Goal: Task Accomplishment & Management: Manage account settings

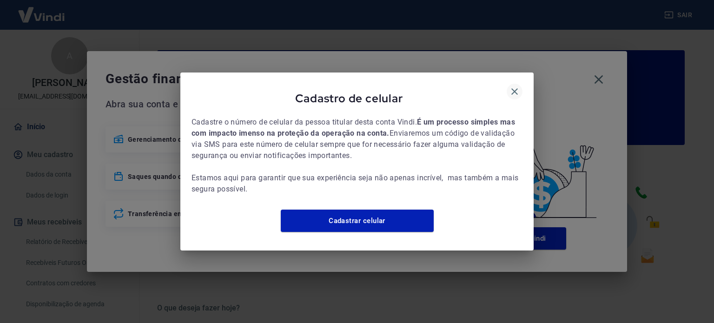
click at [512, 86] on icon "button" at bounding box center [514, 91] width 11 height 11
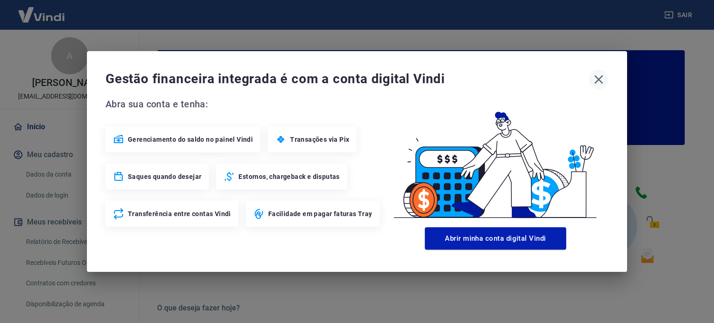
click at [601, 81] on icon "button" at bounding box center [599, 79] width 9 height 9
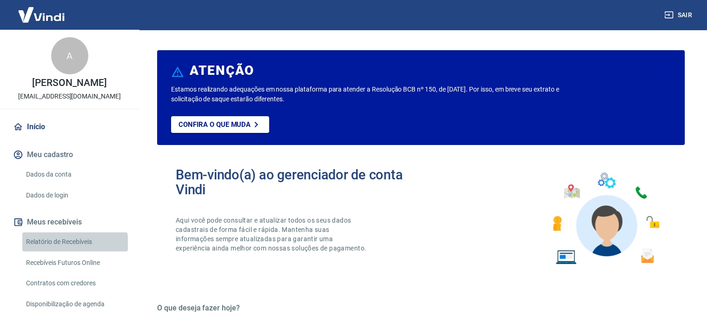
click at [74, 243] on link "Relatório de Recebíveis" at bounding box center [75, 241] width 106 height 19
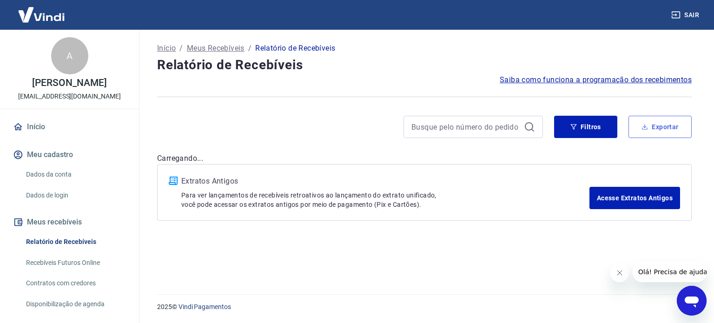
click at [650, 129] on button "Exportar" at bounding box center [660, 127] width 63 height 22
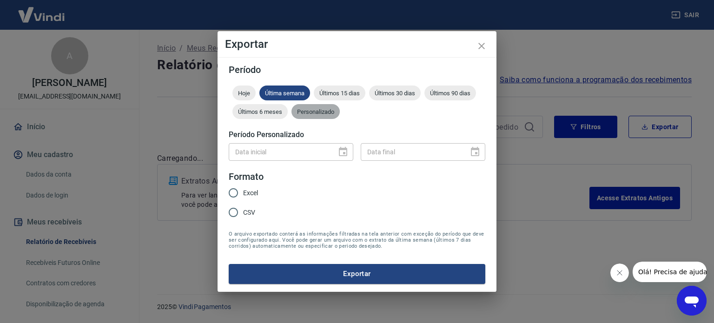
click at [319, 111] on span "Personalizado" at bounding box center [315, 111] width 48 height 7
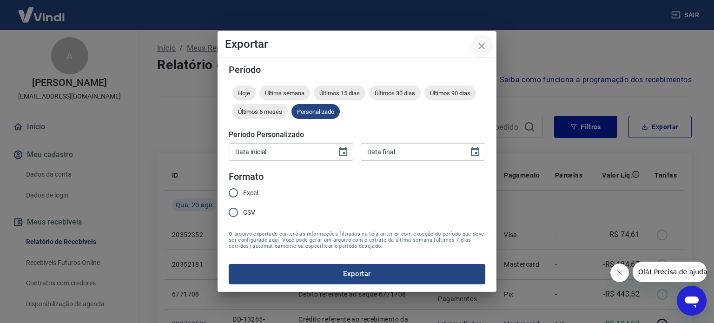
click at [481, 50] on icon "close" at bounding box center [481, 45] width 11 height 11
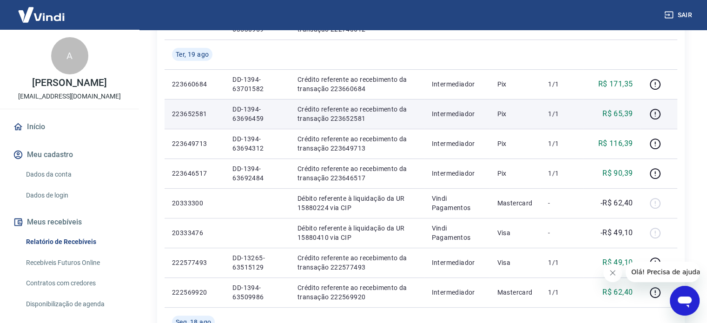
scroll to position [372, 0]
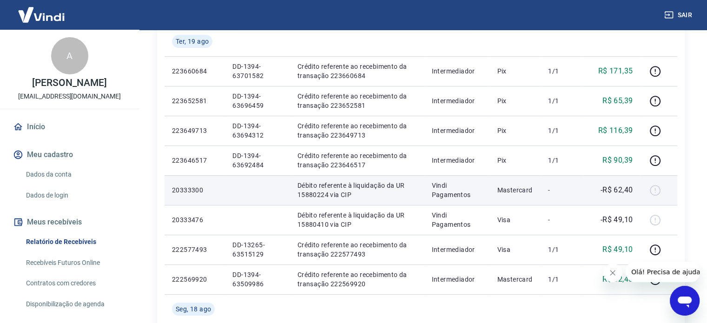
click at [657, 189] on div at bounding box center [659, 190] width 22 height 15
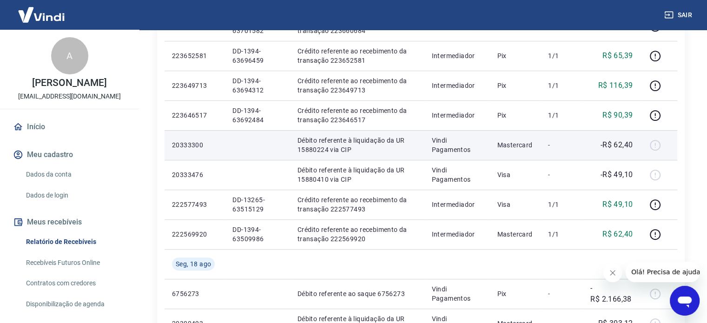
scroll to position [418, 0]
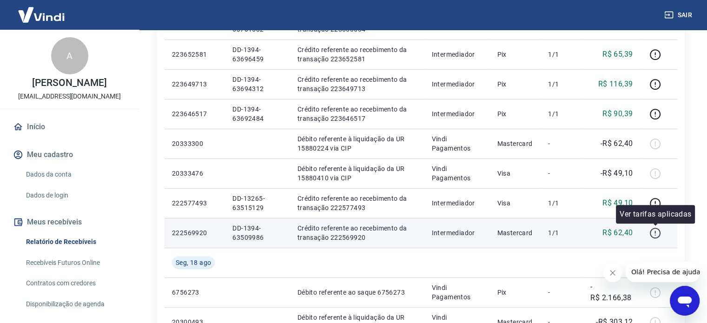
click at [655, 234] on icon "button" at bounding box center [655, 234] width 1 height 1
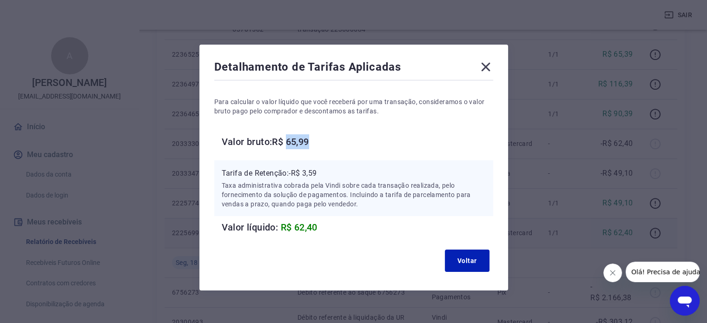
drag, startPoint x: 289, startPoint y: 140, endPoint x: 312, endPoint y: 137, distance: 23.9
click at [312, 137] on h6 "Valor bruto: R$ 65,99" at bounding box center [357, 141] width 271 height 15
copy h6 "65,99"
drag, startPoint x: 308, startPoint y: 172, endPoint x: 319, endPoint y: 171, distance: 11.2
click at [319, 171] on p "Tarifa de Retenção: -R$ 3,59" at bounding box center [354, 173] width 264 height 11
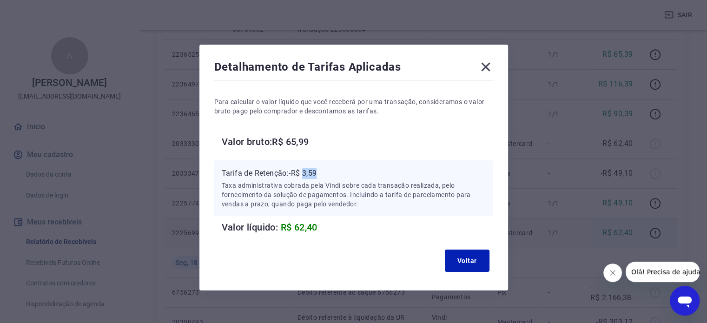
copy p "3,59"
click at [488, 65] on icon at bounding box center [485, 67] width 9 height 9
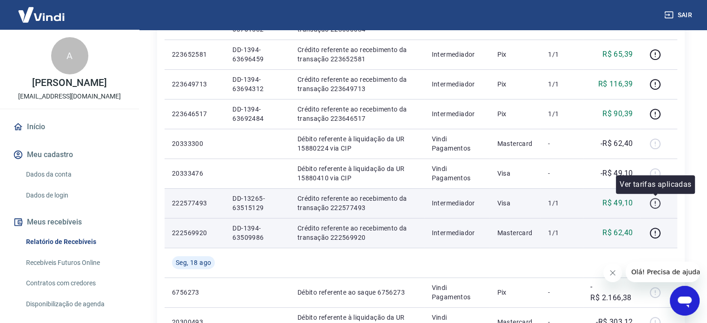
click at [654, 204] on icon "button" at bounding box center [655, 204] width 12 height 12
